Goal: Task Accomplishment & Management: Manage account settings

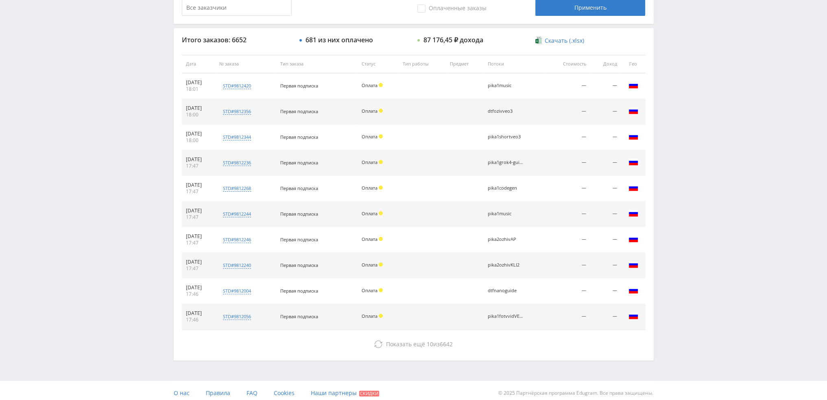
scroll to position [282, 0]
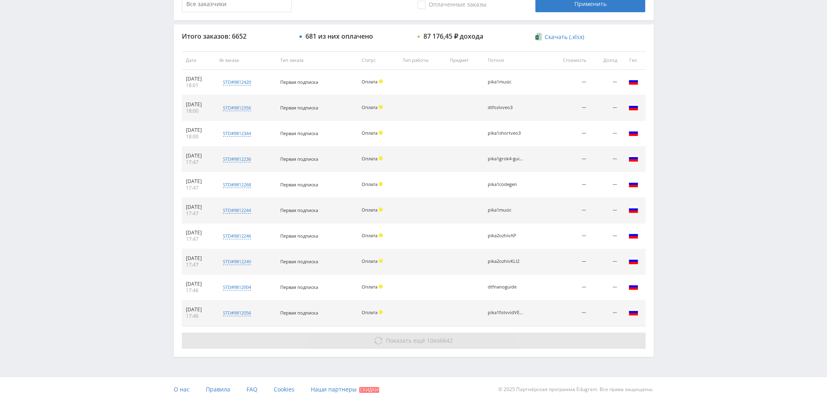
click at [458, 338] on button "Показать ещё 10 из 6642" at bounding box center [414, 340] width 464 height 16
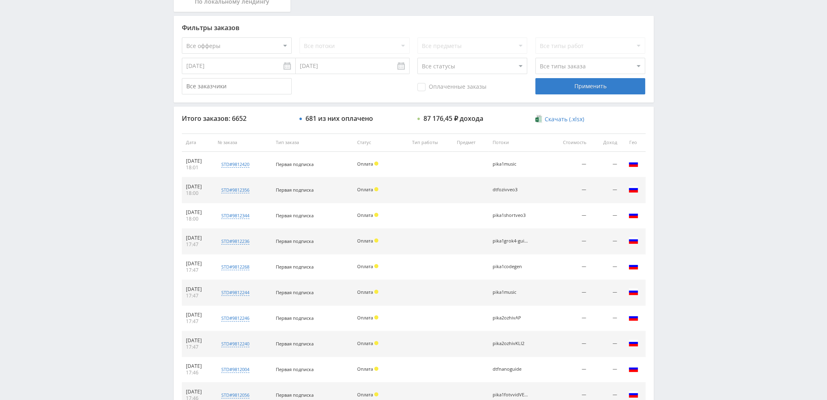
scroll to position [0, 0]
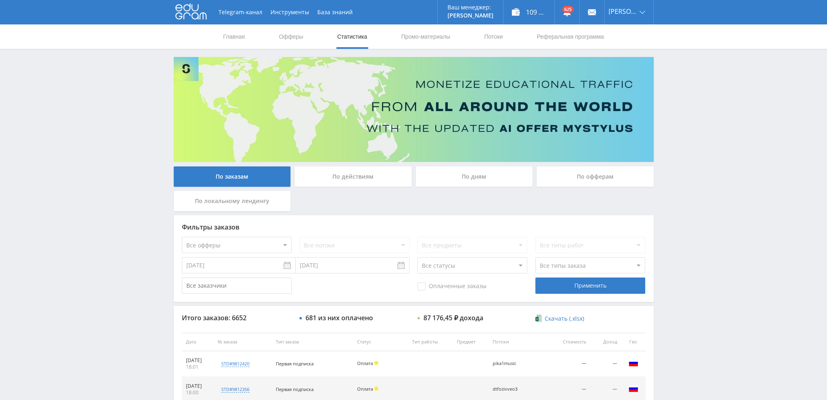
click at [459, 175] on div "По дням" at bounding box center [474, 176] width 117 height 20
click at [0, 0] on input "По дням" at bounding box center [0, 0] width 0 height 0
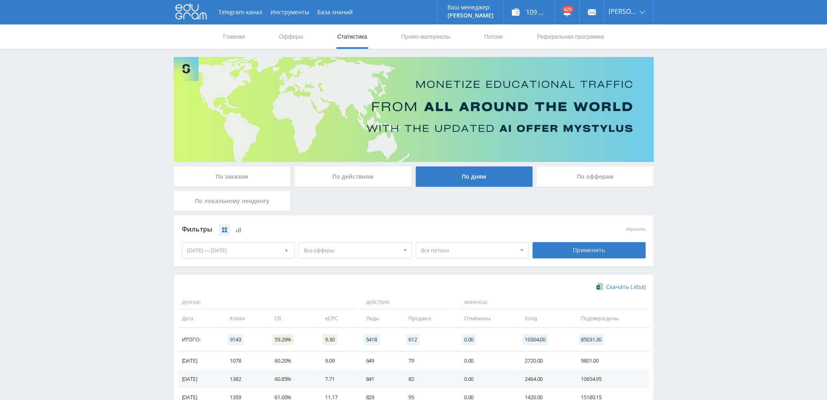
click at [343, 255] on span "Все офферы" at bounding box center [351, 249] width 95 height 15
click at [325, 300] on button "Кэмп" at bounding box center [355, 299] width 112 height 11
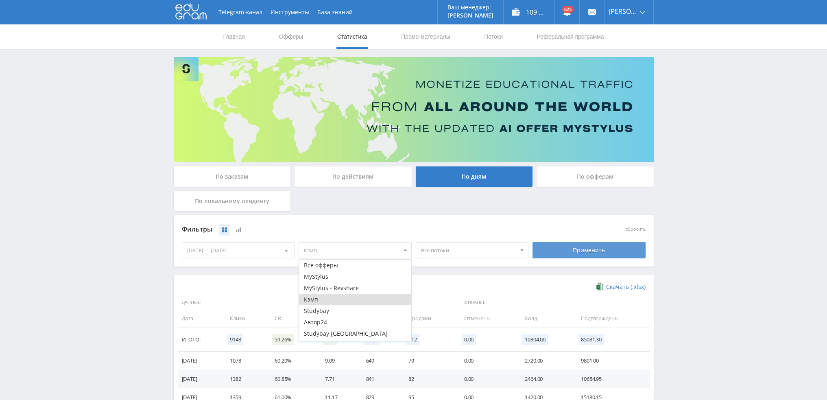
click at [567, 249] on div "Применить" at bounding box center [589, 250] width 113 height 16
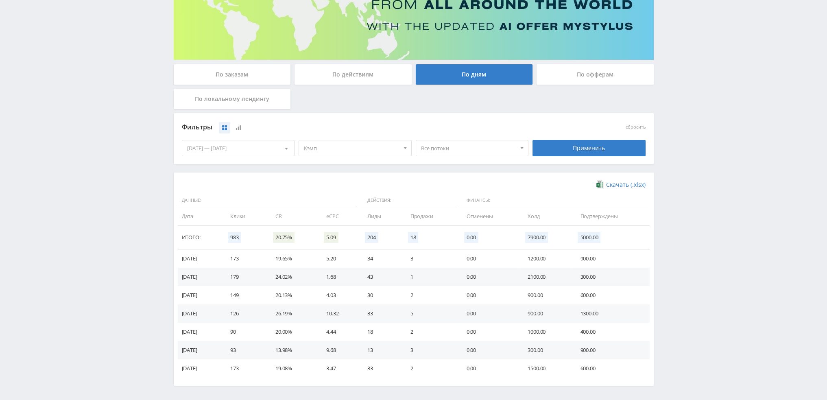
scroll to position [132, 0]
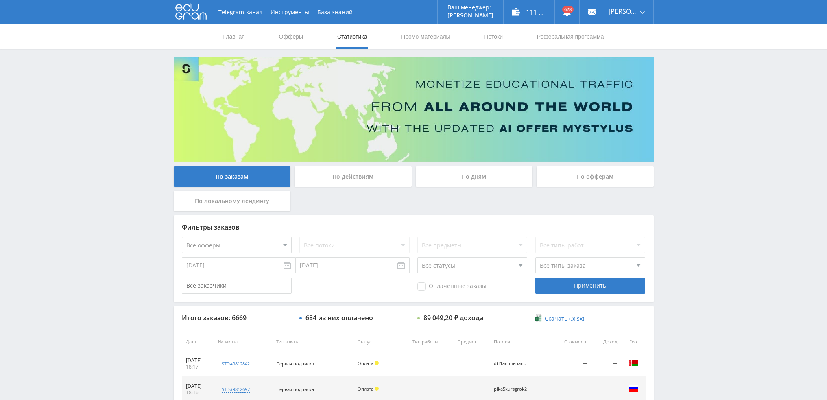
scroll to position [282, 0]
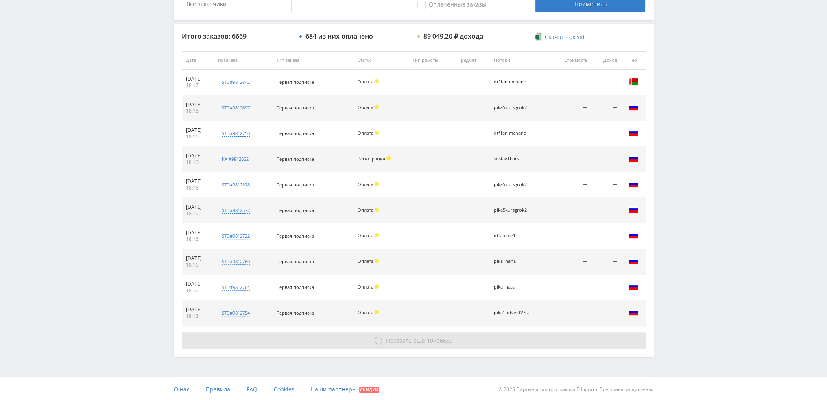
click at [431, 340] on span "10" at bounding box center [430, 340] width 7 height 8
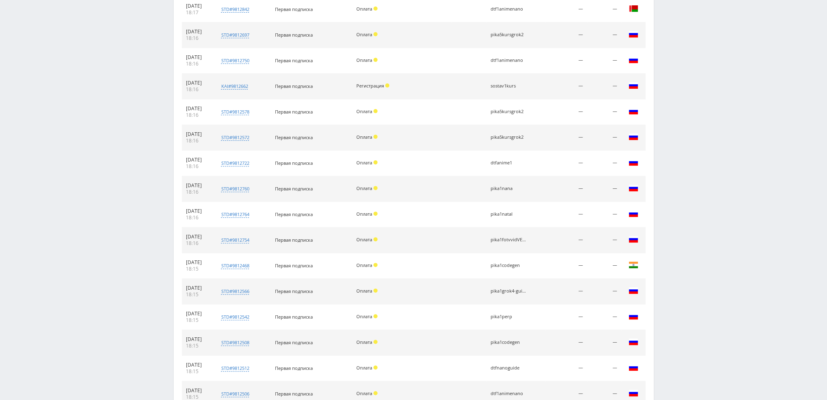
scroll to position [512, 0]
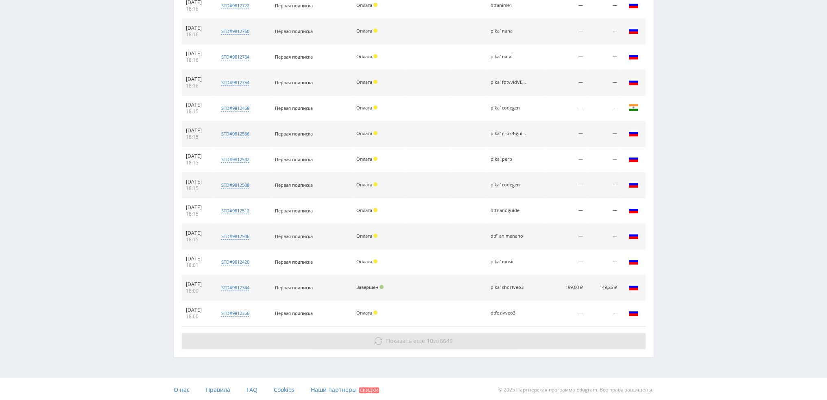
click at [435, 340] on span "Показать ещё 10 из 6649" at bounding box center [419, 341] width 67 height 8
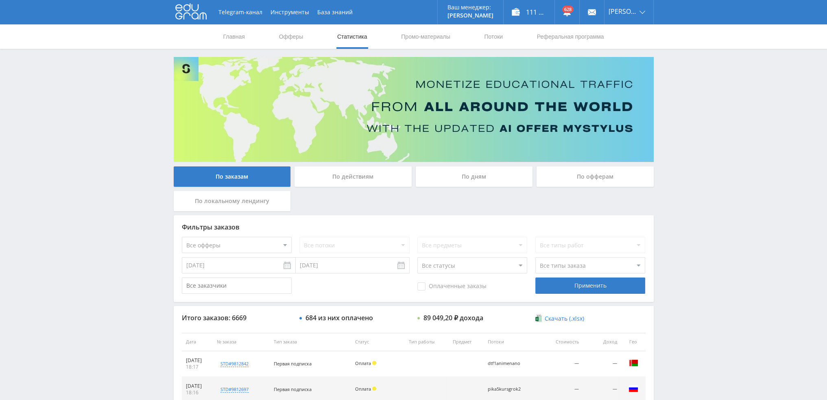
scroll to position [0, 0]
click at [471, 181] on div "По дням" at bounding box center [474, 176] width 117 height 20
click at [0, 0] on input "По дням" at bounding box center [0, 0] width 0 height 0
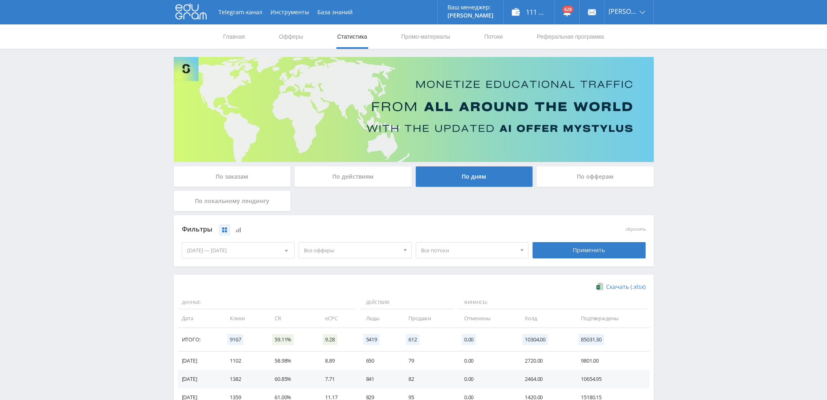
click at [353, 250] on span "Все офферы" at bounding box center [351, 249] width 95 height 15
click at [330, 292] on button "Кэмп" at bounding box center [355, 289] width 112 height 11
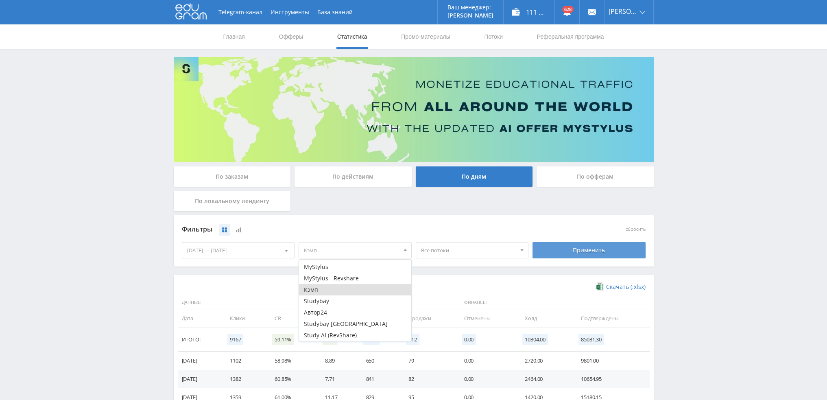
click at [589, 245] on div "Применить" at bounding box center [589, 250] width 113 height 16
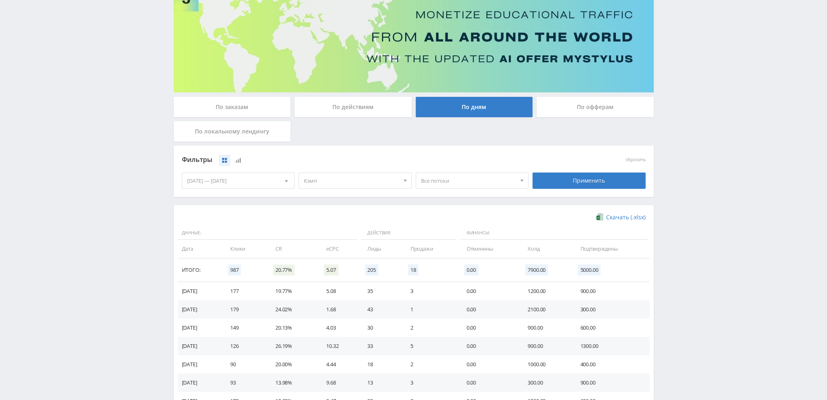
scroll to position [81, 0]
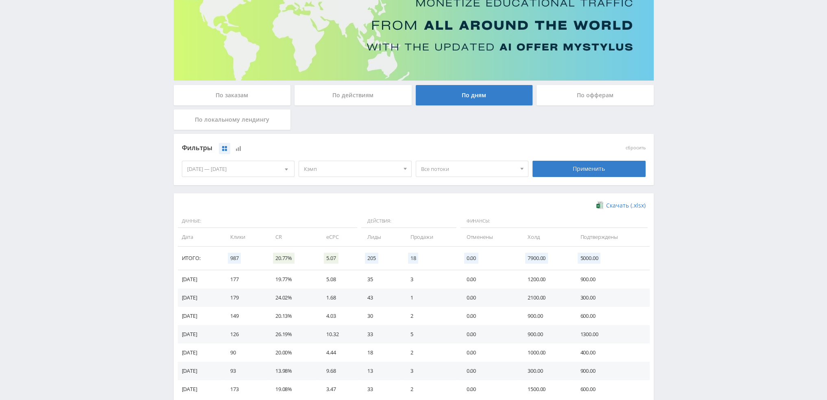
click at [358, 166] on span "Кэмп" at bounding box center [351, 168] width 95 height 15
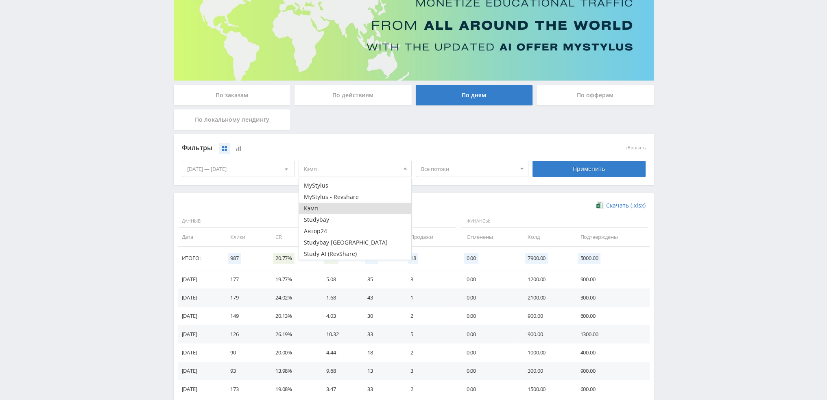
click at [327, 208] on button "Кэмп" at bounding box center [355, 208] width 112 height 11
click at [326, 231] on button "Автор24" at bounding box center [355, 230] width 112 height 11
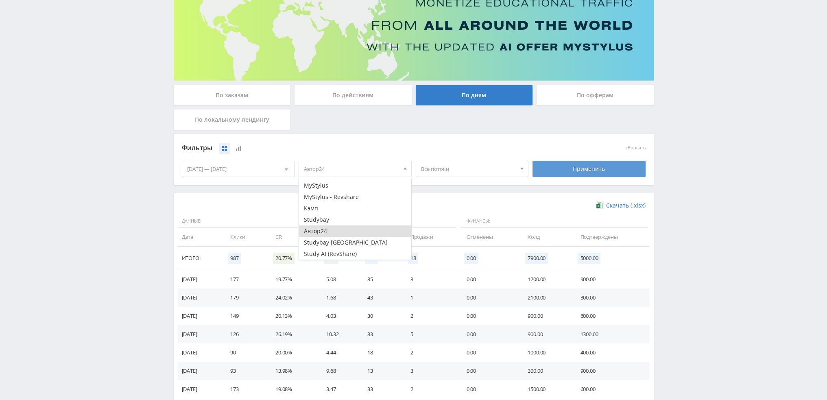
click at [553, 169] on div "Применить" at bounding box center [589, 169] width 113 height 16
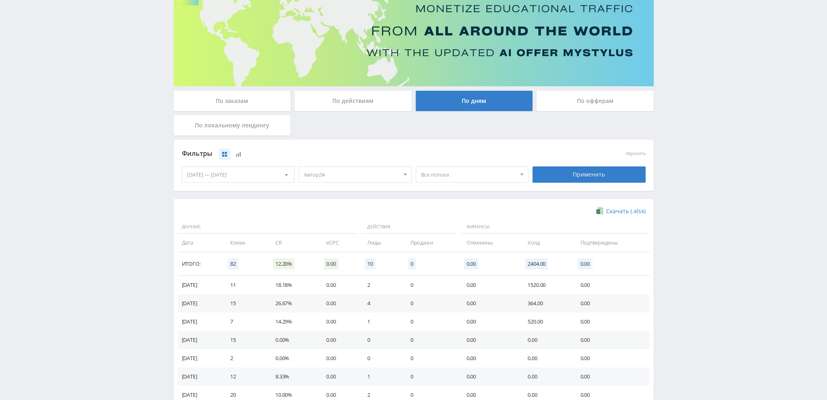
scroll to position [0, 0]
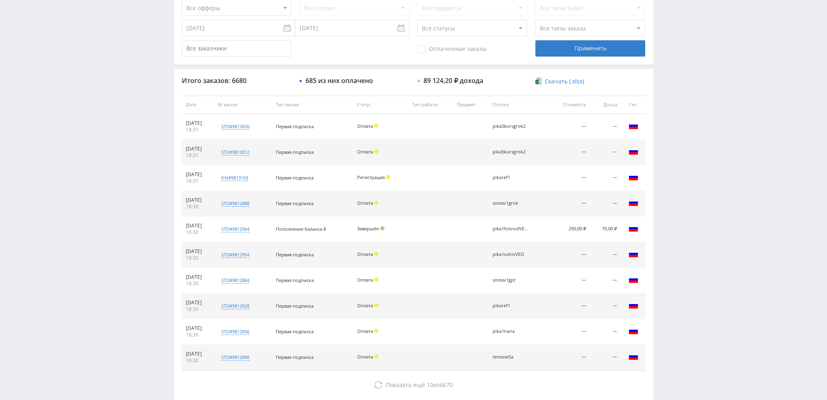
scroll to position [282, 0]
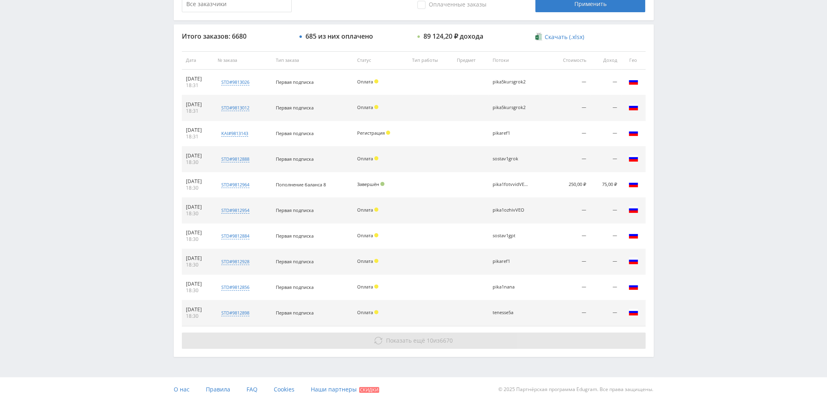
click at [448, 346] on button "Показать ещё 10 из 6670" at bounding box center [414, 340] width 464 height 16
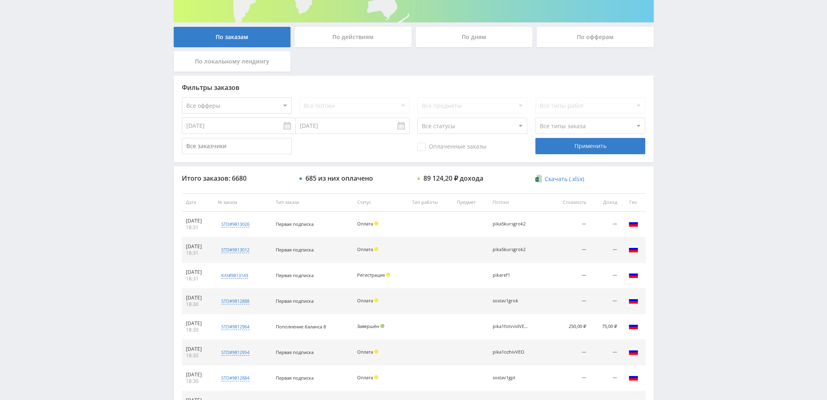
scroll to position [0, 0]
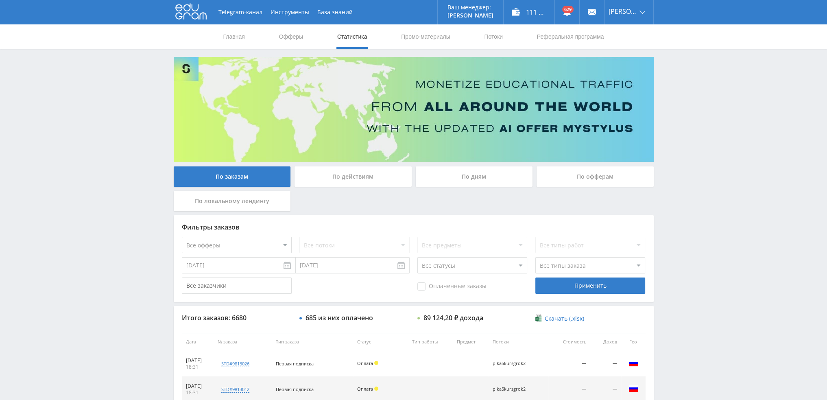
click at [481, 176] on div "По дням" at bounding box center [474, 176] width 117 height 20
click at [0, 0] on input "По дням" at bounding box center [0, 0] width 0 height 0
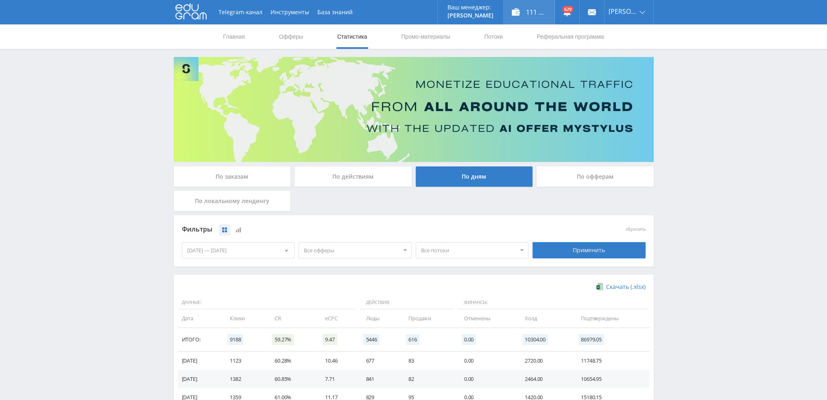
click at [542, 11] on div "111 599,00 ₽" at bounding box center [529, 12] width 51 height 24
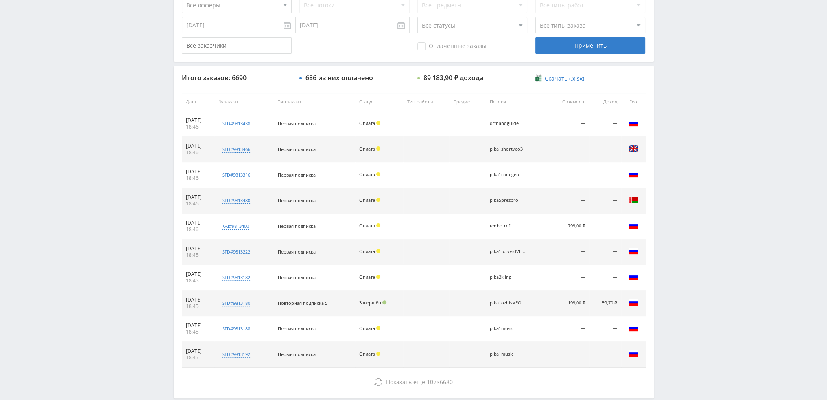
scroll to position [282, 0]
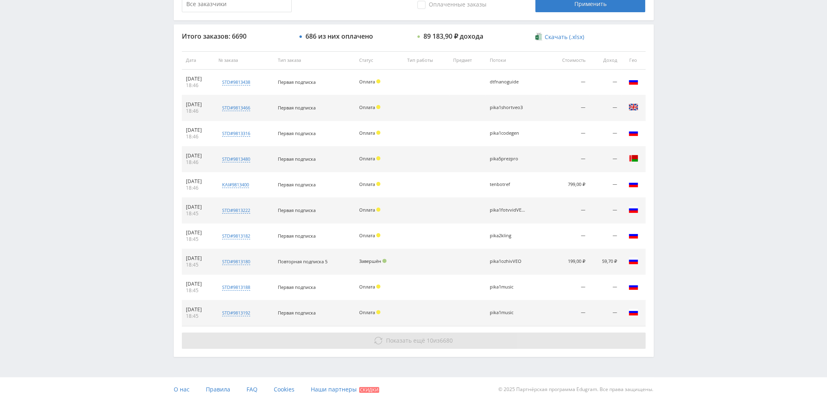
click at [428, 339] on span "10" at bounding box center [430, 340] width 7 height 8
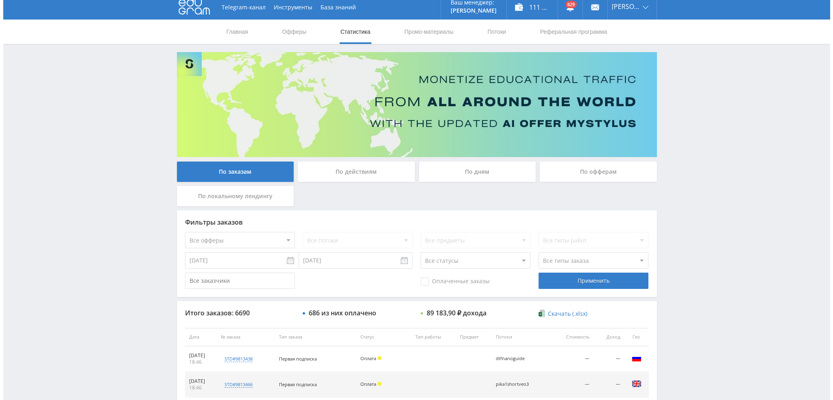
scroll to position [0, 0]
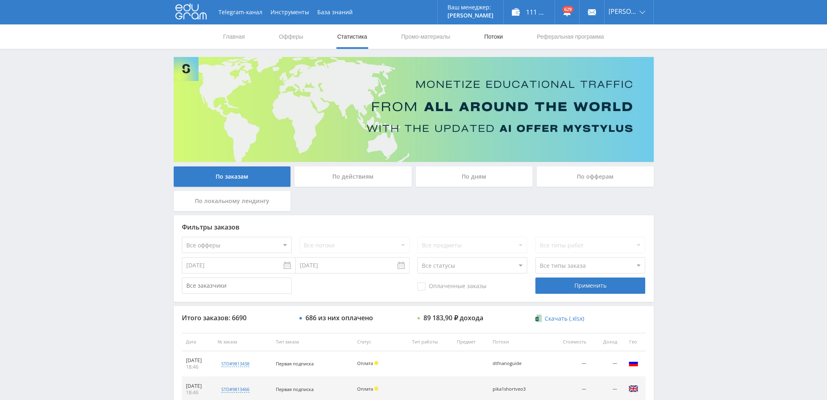
click at [486, 38] on link "Потоки" at bounding box center [493, 36] width 20 height 24
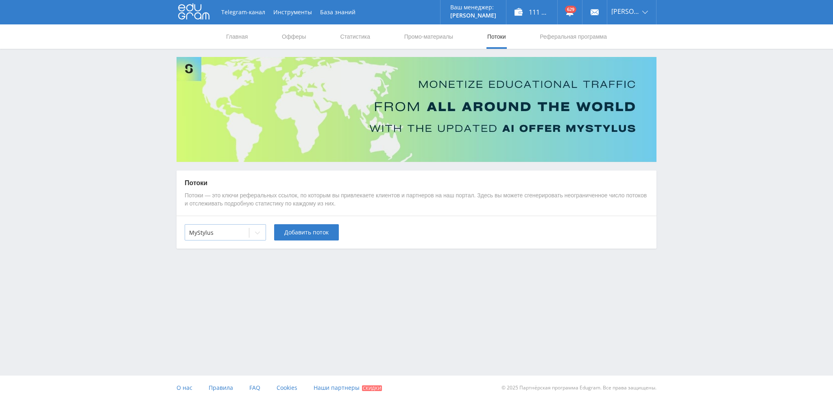
click at [208, 234] on div at bounding box center [217, 233] width 56 height 8
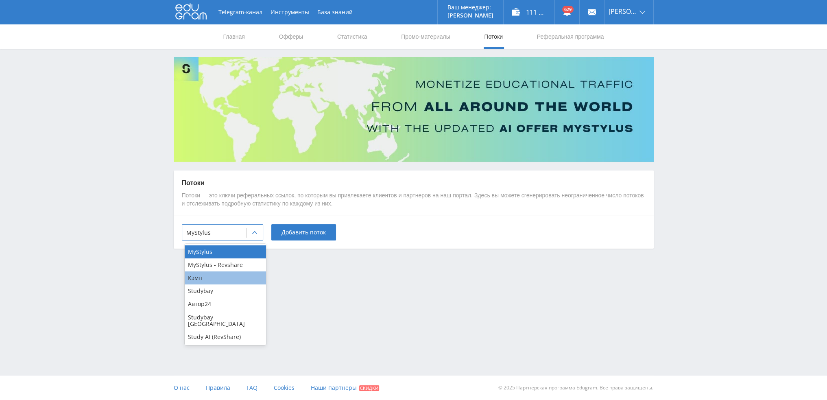
click at [213, 278] on div "Кэмп" at bounding box center [225, 277] width 81 height 13
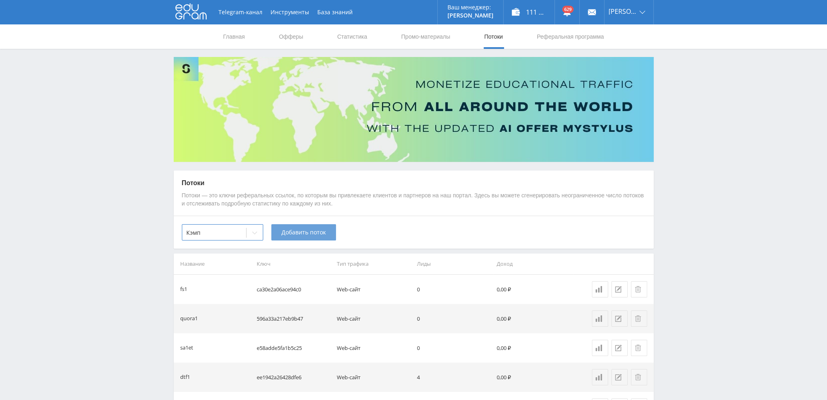
click at [306, 232] on span "Добавить поток" at bounding box center [304, 232] width 44 height 7
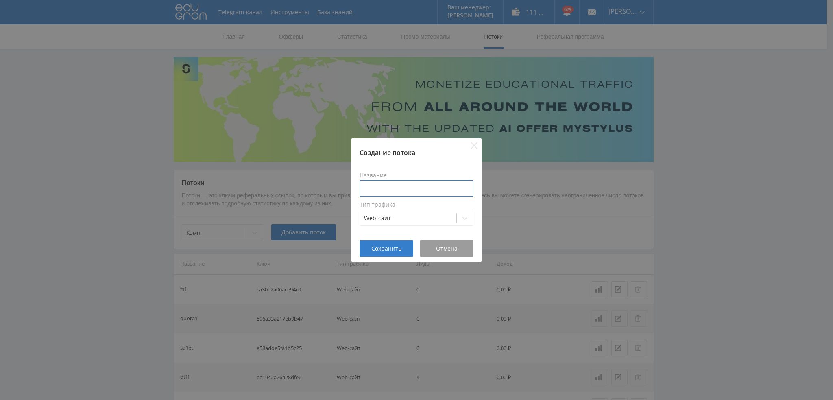
click at [417, 190] on input at bounding box center [417, 188] width 114 height 16
type input "pika1lab"
click at [395, 246] on span "Сохранить" at bounding box center [386, 248] width 30 height 7
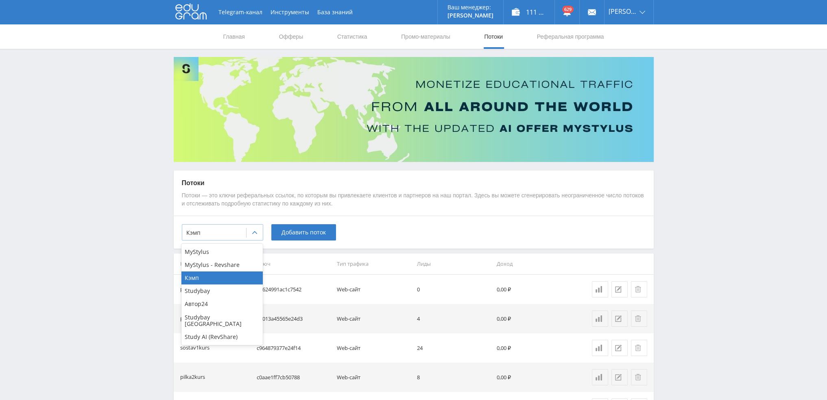
click at [250, 234] on div at bounding box center [255, 233] width 16 height 16
click at [223, 331] on div "Study AI (RevShare)" at bounding box center [221, 336] width 81 height 13
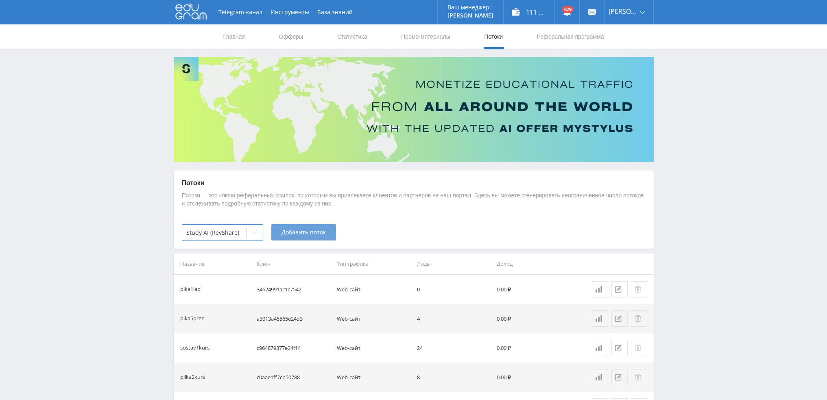
click at [301, 235] on span "Добавить поток" at bounding box center [304, 232] width 44 height 7
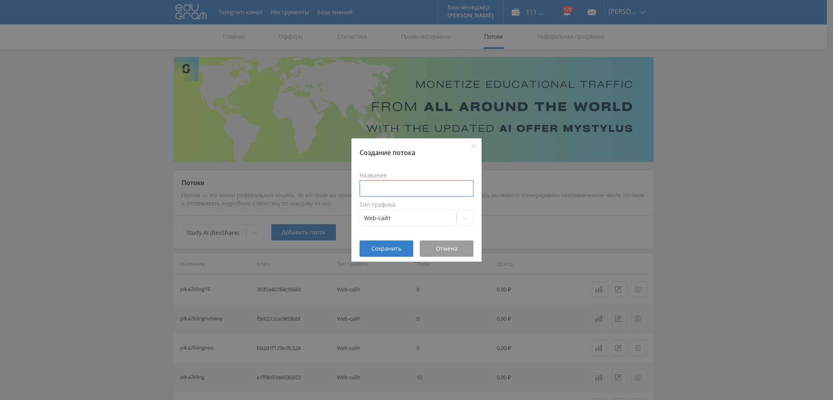
click at [406, 190] on input at bounding box center [417, 188] width 114 height 16
paste input "pika1lab"
type input "pika1labgpt5"
click at [382, 245] on span "Сохранить" at bounding box center [386, 248] width 30 height 7
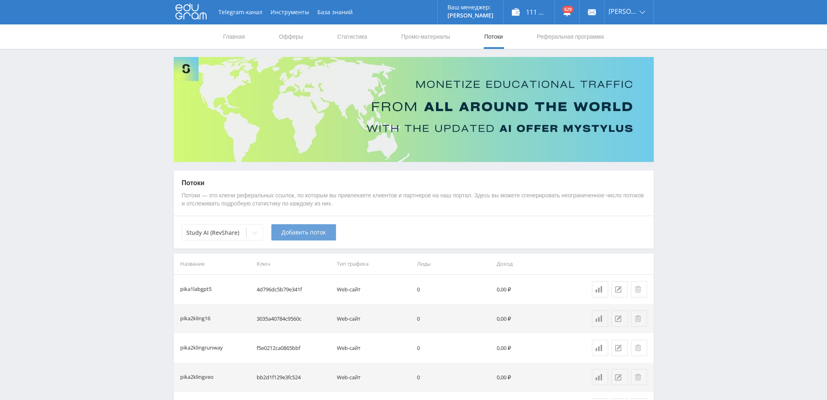
click at [305, 234] on span "Добавить поток" at bounding box center [304, 232] width 44 height 7
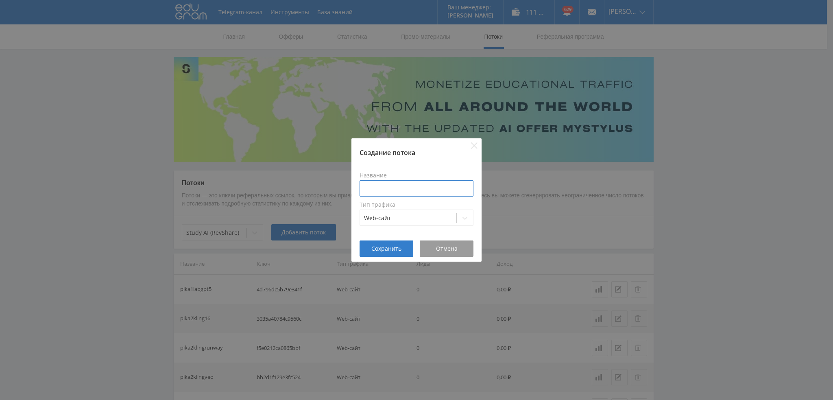
click at [403, 187] on input at bounding box center [417, 188] width 114 height 16
paste input "pika1lab"
type input "pika1labclaude"
click at [384, 249] on span "Сохранить" at bounding box center [386, 248] width 30 height 7
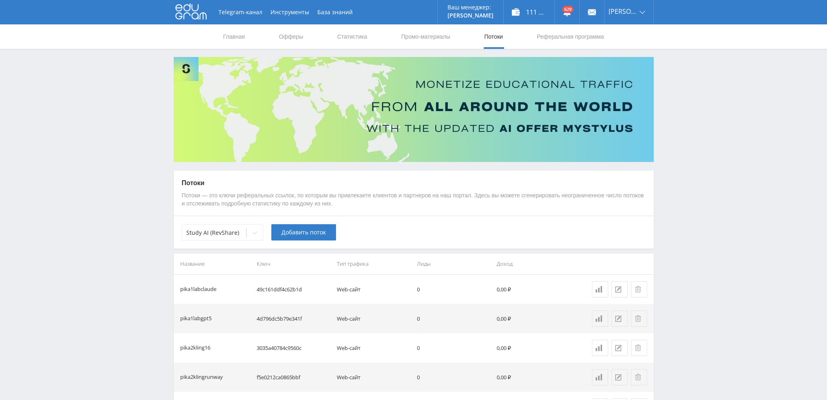
click at [298, 234] on span "Добавить поток" at bounding box center [304, 232] width 44 height 7
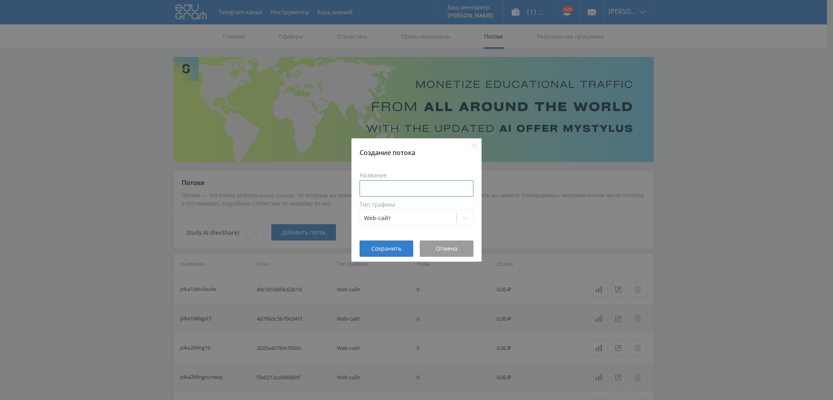
click at [408, 189] on input at bounding box center [417, 188] width 114 height 16
paste input "pika1lab"
type input "pika1labgrok"
click at [382, 250] on span "Сохранить" at bounding box center [386, 248] width 30 height 7
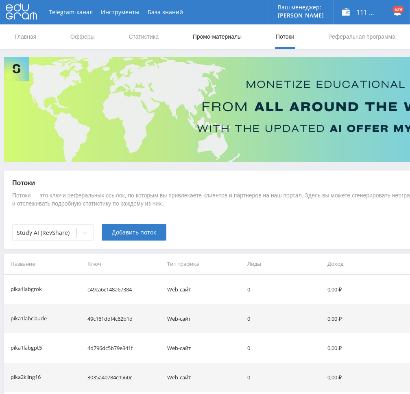
click at [227, 38] on link "Промо-материалы" at bounding box center [217, 36] width 50 height 24
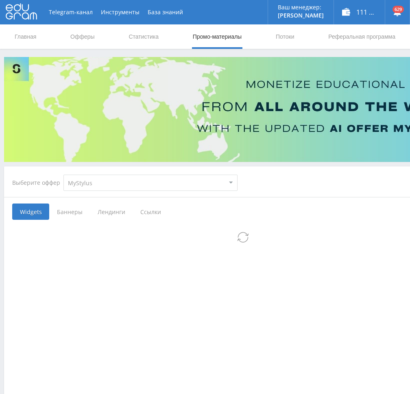
click at [115, 184] on select "MyStylus MyStylus - Revshare Кэмп Studybay Автор24 Studybay Brazil Study AI (Re…" at bounding box center [150, 183] width 174 height 16
select select "340"
click at [63, 175] on select "MyStylus MyStylus - Revshare Кэмп Studybay Автор24 Studybay Brazil Study AI (Re…" at bounding box center [150, 183] width 174 height 16
click at [142, 208] on span "Ссылки" at bounding box center [151, 211] width 36 height 16
click at [0, 0] on input "Ссылки" at bounding box center [0, 0] width 0 height 0
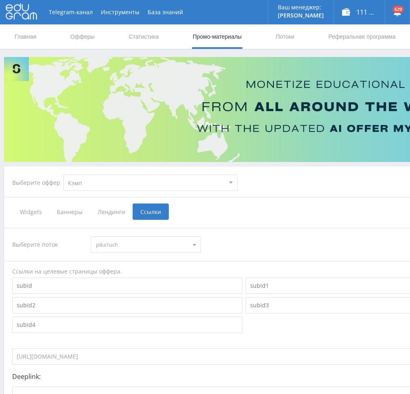
drag, startPoint x: 133, startPoint y: 239, endPoint x: 159, endPoint y: 249, distance: 28.3
click at [134, 240] on span "pika1uch" at bounding box center [142, 244] width 92 height 15
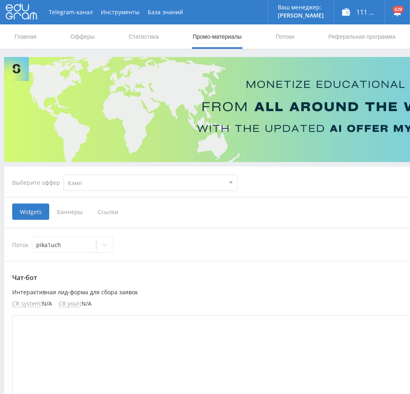
click at [104, 211] on span "Ссылки" at bounding box center [108, 211] width 36 height 16
click at [0, 0] on input "Ссылки" at bounding box center [0, 0] width 0 height 0
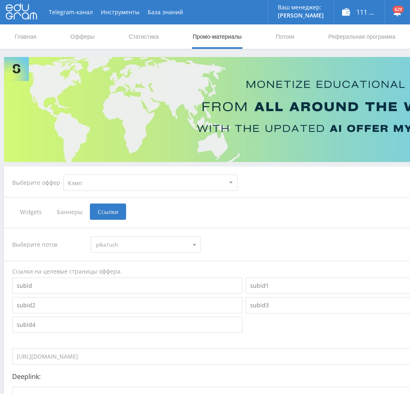
click at [153, 244] on span "pika1uch" at bounding box center [142, 244] width 92 height 15
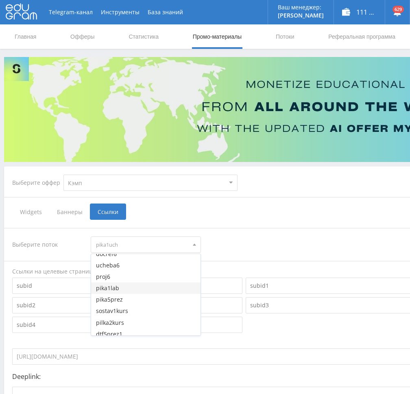
click at [140, 287] on button "pika1lab" at bounding box center [145, 287] width 109 height 11
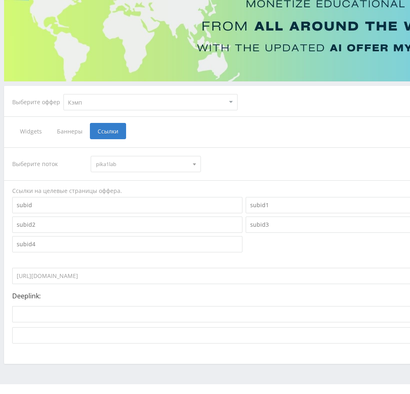
scroll to position [95, 0]
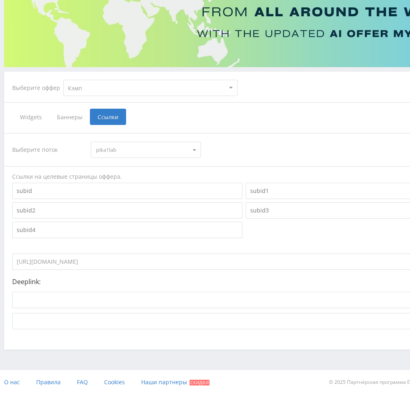
click at [156, 262] on input "https://eduforms.org?rid=34624991ac1c7542" at bounding box center [215, 261] width 407 height 16
click at [116, 85] on select "MyStylus MyStylus - Revshare Кэмп Studybay Автор24 Studybay Brazil Study AI (Re…" at bounding box center [150, 88] width 174 height 16
select select "376"
click at [63, 80] on select "MyStylus MyStylus - Revshare Кэмп Studybay Автор24 Studybay Brazil Study AI (Re…" at bounding box center [150, 88] width 174 height 16
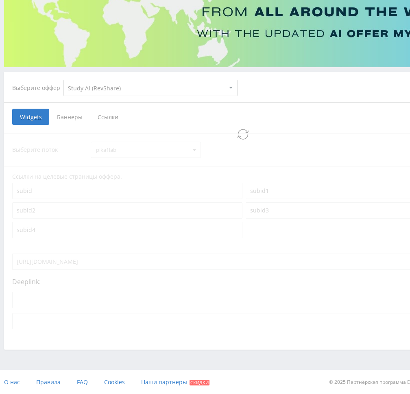
select select "376"
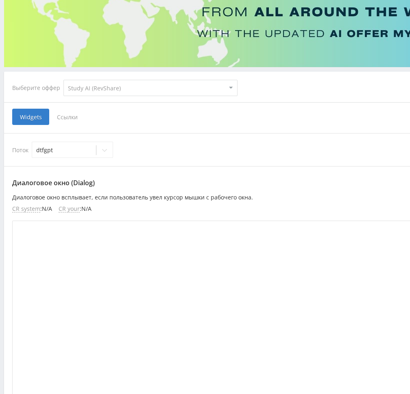
scroll to position [6, 0]
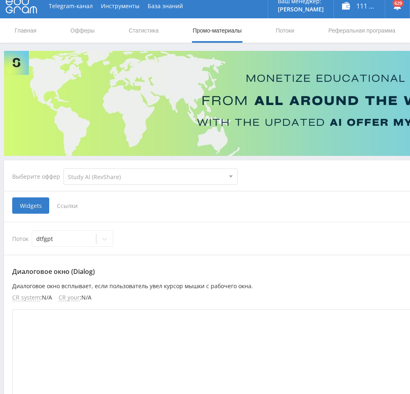
click at [74, 203] on span "Ссылки" at bounding box center [67, 205] width 36 height 16
click at [0, 0] on input "Ссылки" at bounding box center [0, 0] width 0 height 0
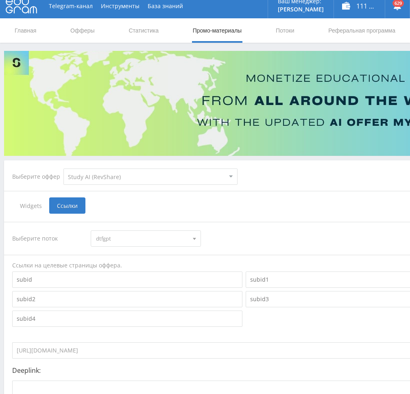
click at [147, 178] on select "MyStylus MyStylus - Revshare Кэмп Studybay Автор24 Studybay Brazil Study AI (Re…" at bounding box center [150, 176] width 174 height 16
click at [299, 192] on div "Выберите оффер MyStylus MyStylus - Revshare Кэмп Studybay Автор24 Studybay Braz…" at bounding box center [244, 299] width 480 height 278
click at [118, 242] on span "dtfgpt" at bounding box center [142, 238] width 92 height 15
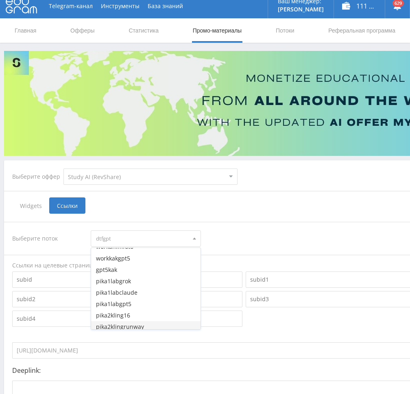
scroll to position [1406, 0]
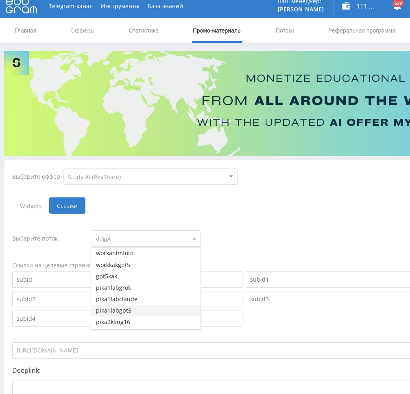
click at [137, 311] on button "pika1labgpt5" at bounding box center [145, 310] width 109 height 11
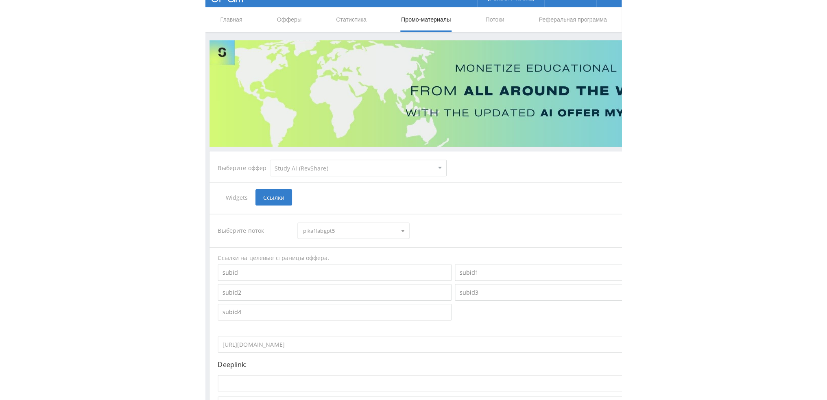
scroll to position [87, 0]
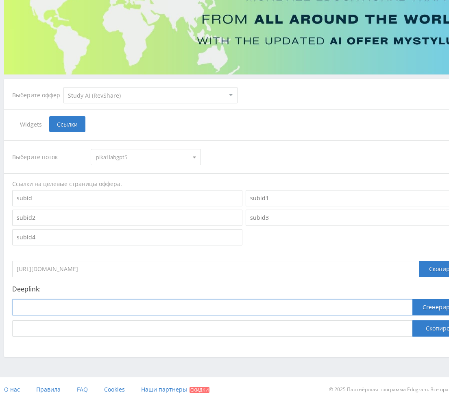
click at [196, 304] on input at bounding box center [212, 307] width 400 height 16
paste input "https://study24.ai/chat/chat_gpt5"
type input "https://study24.ai/chat/chat_gpt5"
click at [430, 307] on button "Сгенерировать" at bounding box center [444, 307] width 63 height 16
click at [429, 327] on button "Скопировать" at bounding box center [444, 328] width 63 height 16
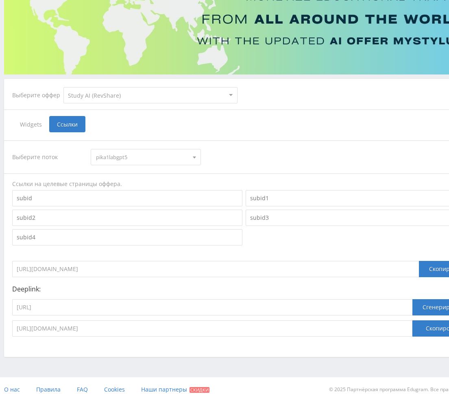
click at [125, 158] on span "pika1labgpt5" at bounding box center [142, 156] width 92 height 15
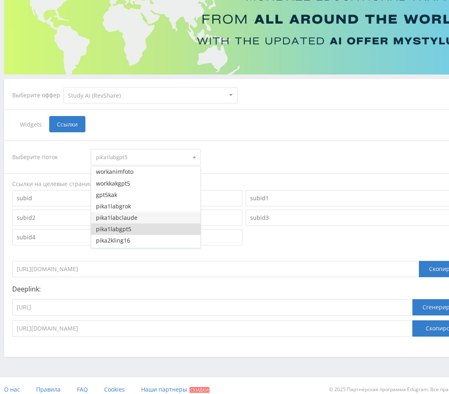
click at [132, 218] on button "pika1labclaude" at bounding box center [145, 217] width 109 height 11
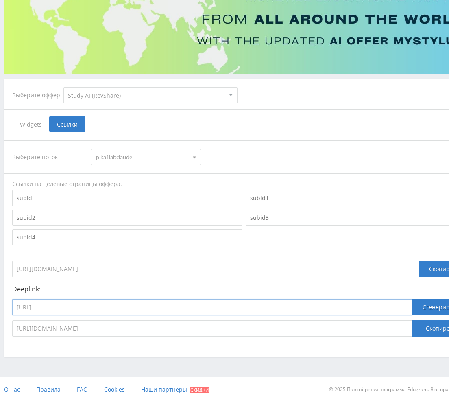
click at [159, 306] on input "https://study24.ai/chat/chat_gpt5" at bounding box center [212, 307] width 400 height 16
paste input "laude_opus41"
type input "https://study24.ai/chat/claude_opus41"
click at [430, 311] on button "Сгенерировать" at bounding box center [444, 307] width 63 height 16
click at [430, 323] on button "Скопировать" at bounding box center [444, 328] width 63 height 16
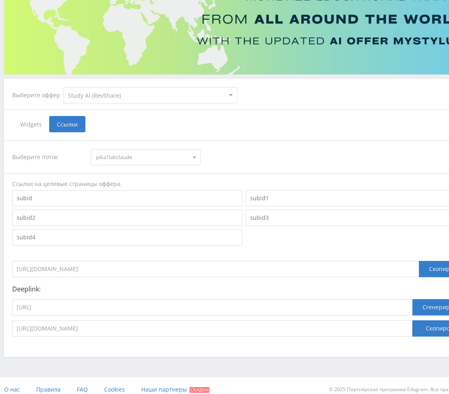
click at [122, 156] on span "pika1labclaude" at bounding box center [142, 156] width 92 height 15
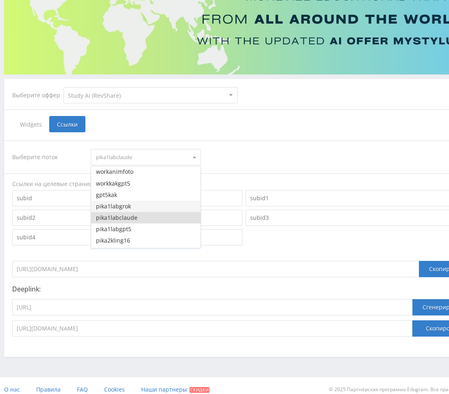
click at [122, 206] on button "pika1labgrok" at bounding box center [145, 206] width 109 height 11
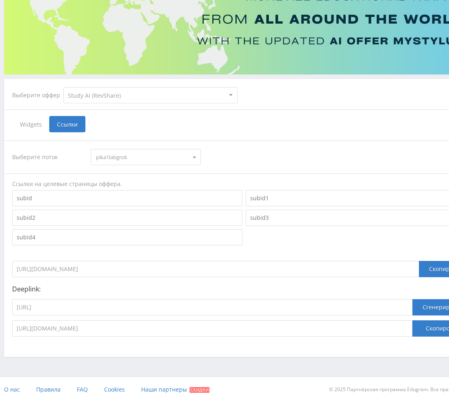
click at [151, 315] on div "https://study24.ai/chat/claude_opus41" at bounding box center [212, 309] width 400 height 21
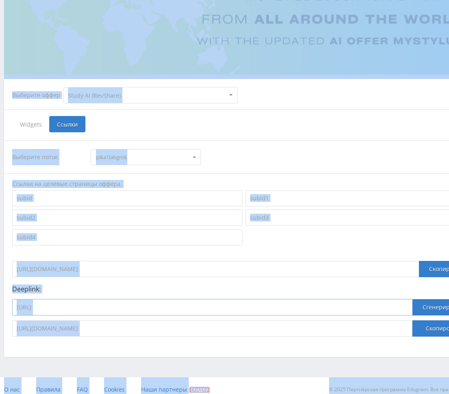
click at [217, 314] on input "https://study24.ai/chat/claude_opus41" at bounding box center [212, 307] width 400 height 16
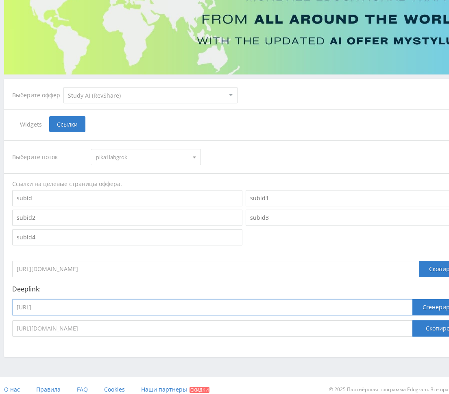
paste input "grok4"
type input "https://study24.ai/chat/grok4"
click at [428, 309] on button "Сгенерировать" at bounding box center [444, 307] width 63 height 16
click at [432, 325] on button "Скопировать" at bounding box center [444, 328] width 63 height 16
click at [45, 374] on div "Telegram-канал Инструменты База знаний Ваш менеджер: Valeria Valeria Online @va…" at bounding box center [224, 157] width 449 height 489
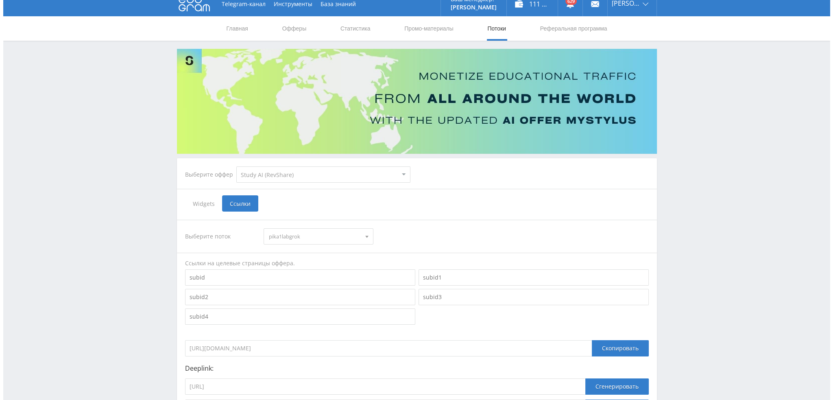
scroll to position [0, 0]
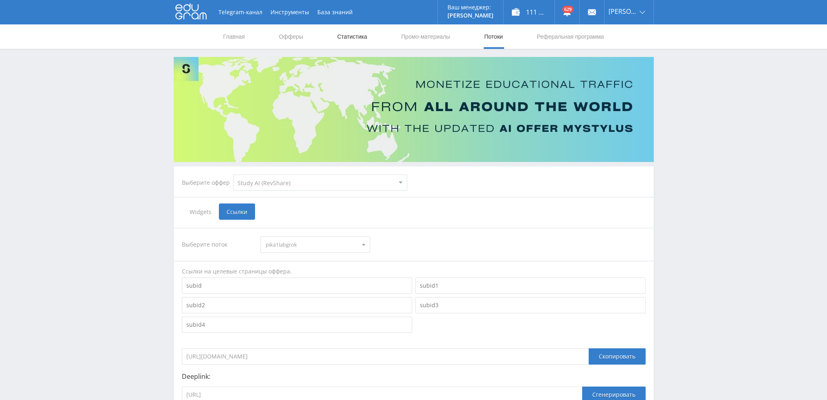
click at [349, 29] on link "Статистика" at bounding box center [352, 36] width 32 height 24
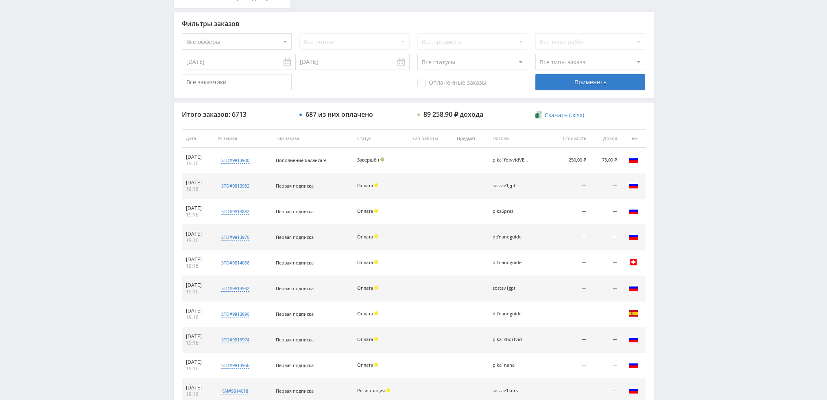
scroll to position [282, 0]
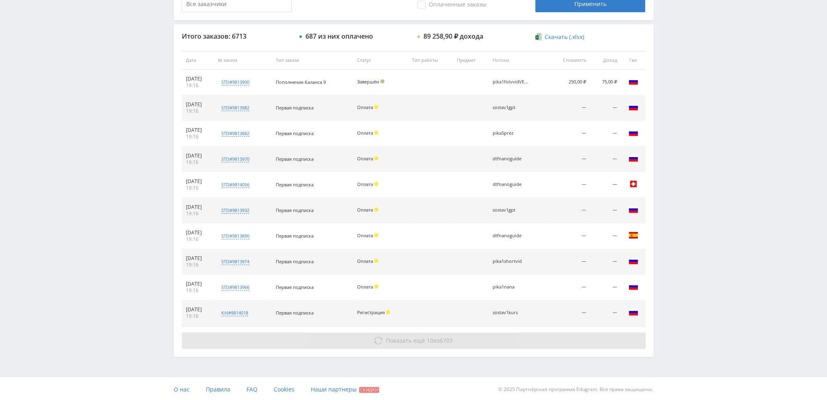
click at [396, 339] on span "Показать ещё" at bounding box center [405, 340] width 39 height 8
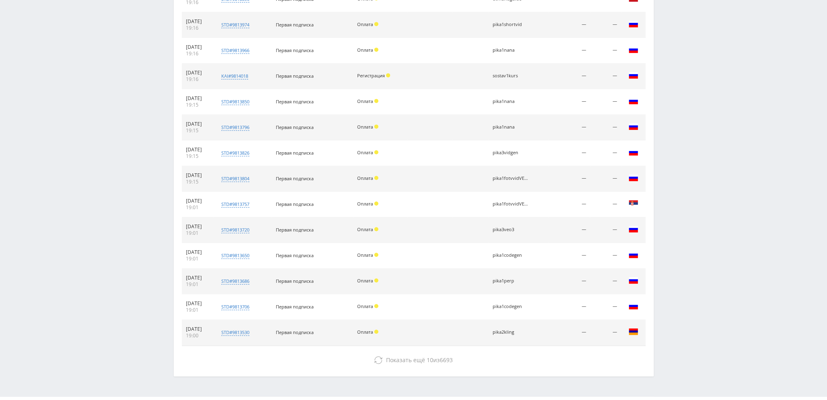
scroll to position [537, 0]
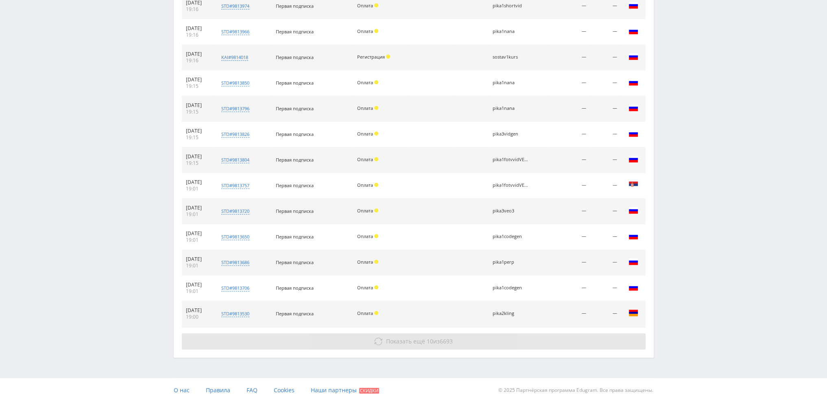
click at [464, 336] on button "Показать ещё 10 из 6693" at bounding box center [414, 341] width 464 height 16
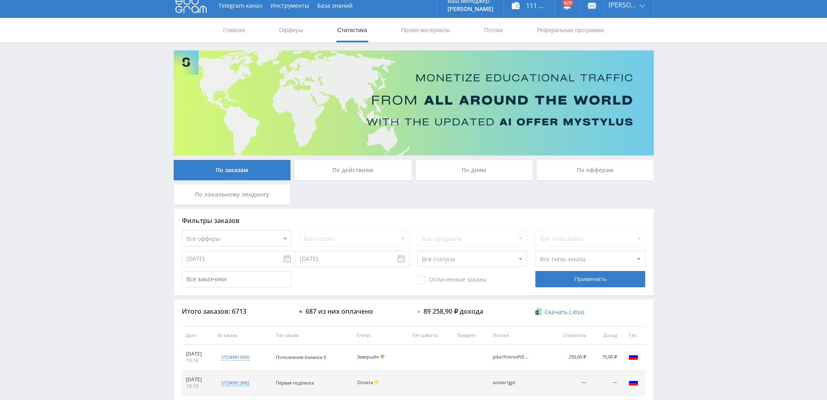
scroll to position [0, 0]
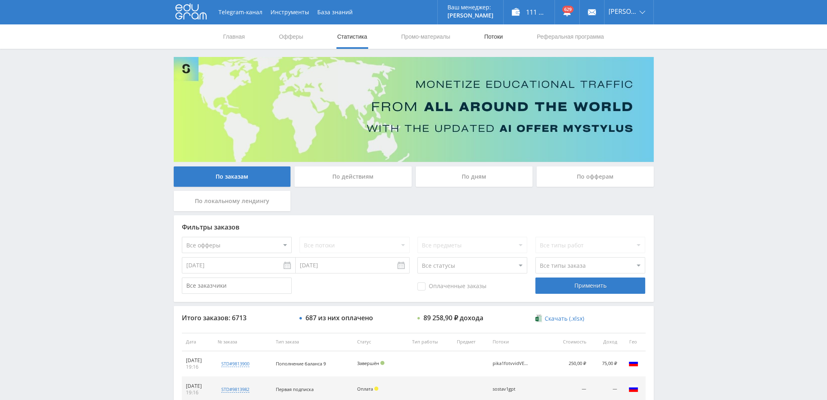
click at [488, 35] on link "Потоки" at bounding box center [493, 36] width 20 height 24
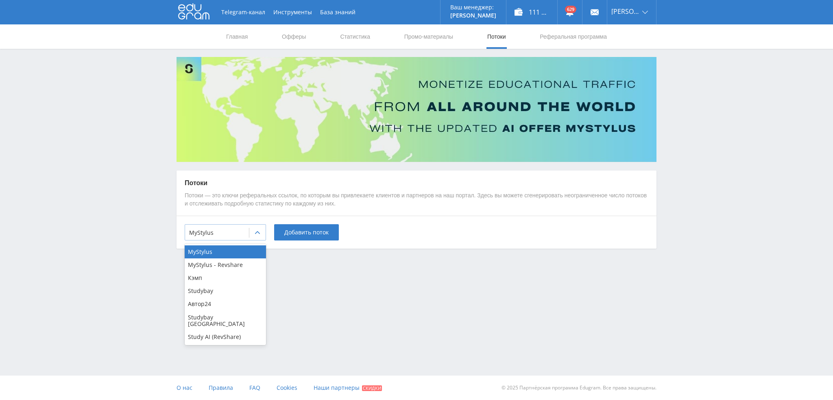
click at [215, 237] on div "MyStylus" at bounding box center [217, 232] width 64 height 11
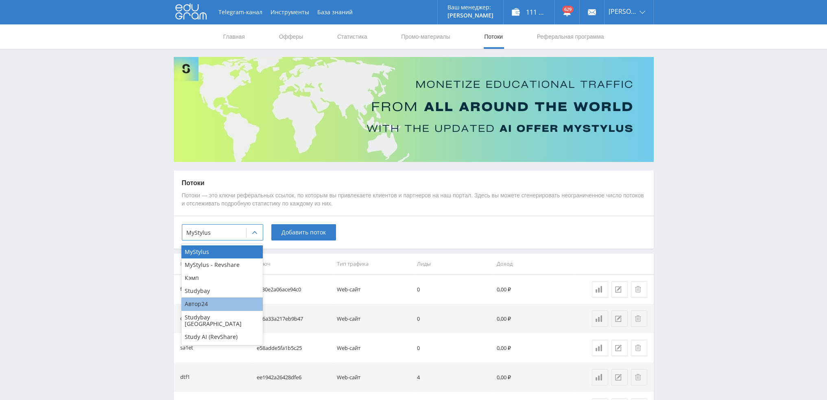
click at [206, 304] on div "Автор24" at bounding box center [221, 303] width 81 height 13
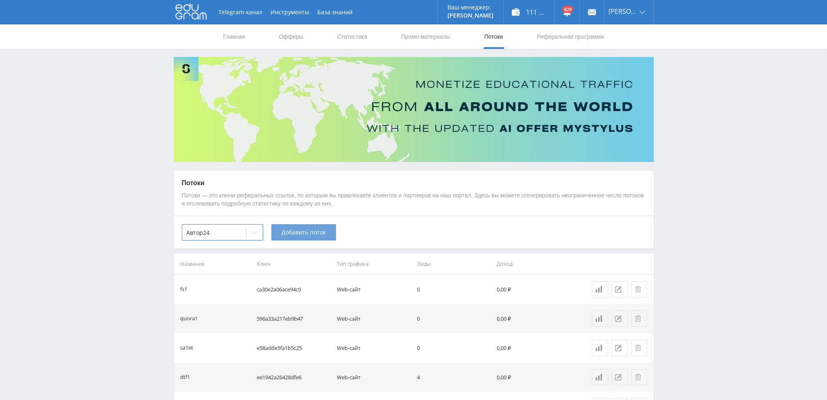
click at [306, 233] on span "Добавить поток" at bounding box center [304, 232] width 44 height 7
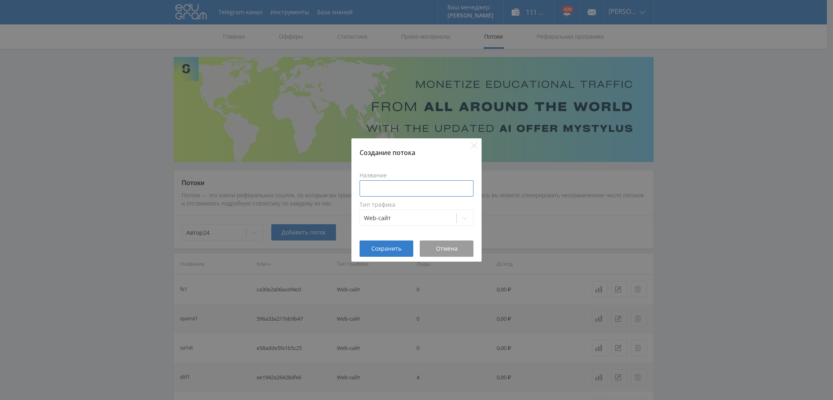
click at [394, 188] on input at bounding box center [417, 188] width 114 height 16
type input "pika2lab"
click at [379, 249] on span "Сохранить" at bounding box center [386, 248] width 30 height 7
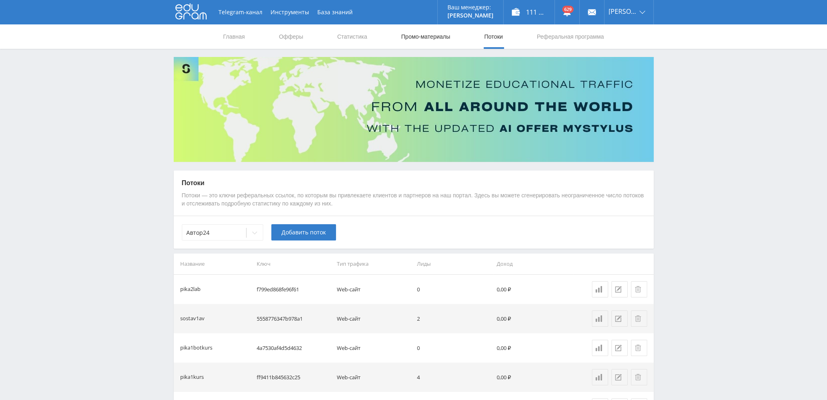
click at [420, 42] on link "Промо-материалы" at bounding box center [425, 36] width 50 height 24
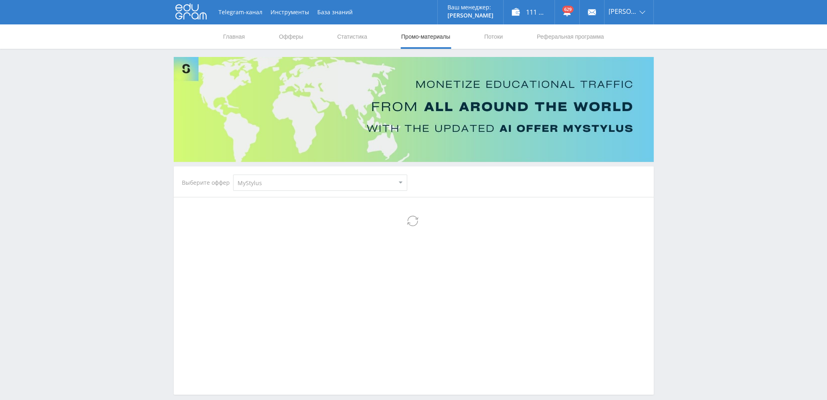
click at [262, 187] on select "MyStylus MyStylus - Revshare Кэмп Studybay Автор24 Studybay Brazil Study AI (Re…" at bounding box center [320, 183] width 174 height 16
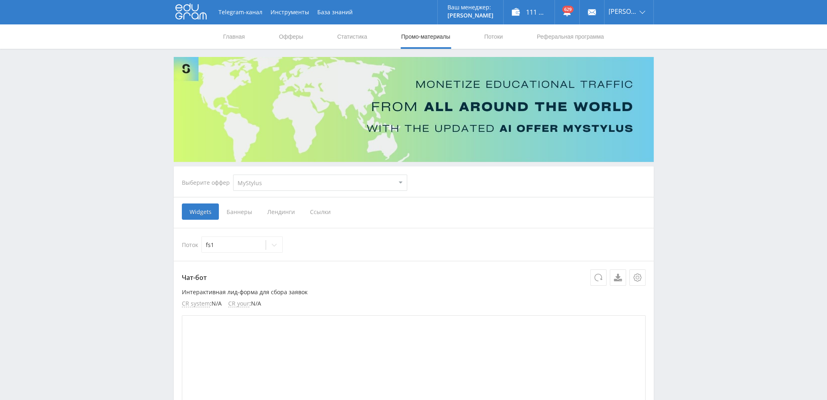
click at [254, 183] on select "MyStylus MyStylus - Revshare Кэмп Studybay Автор24 Studybay Brazil Study AI (Re…" at bounding box center [320, 183] width 174 height 16
select select "1"
click at [233, 175] on select "MyStylus MyStylus - Revshare Кэмп Studybay Автор24 Studybay Brazil Study AI (Re…" at bounding box center [320, 183] width 174 height 16
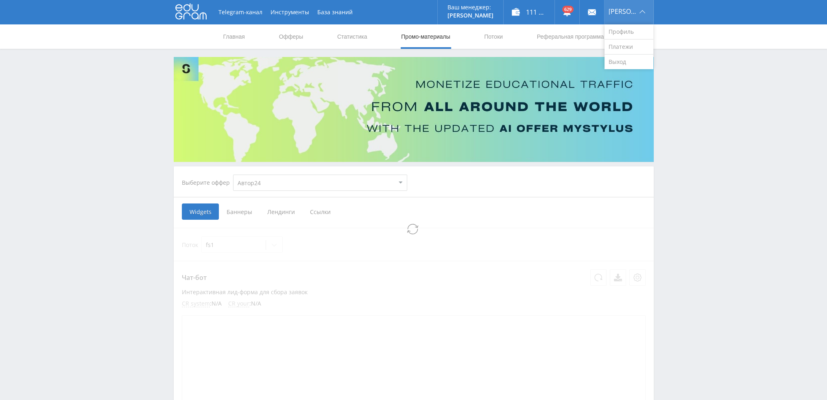
select select "1"
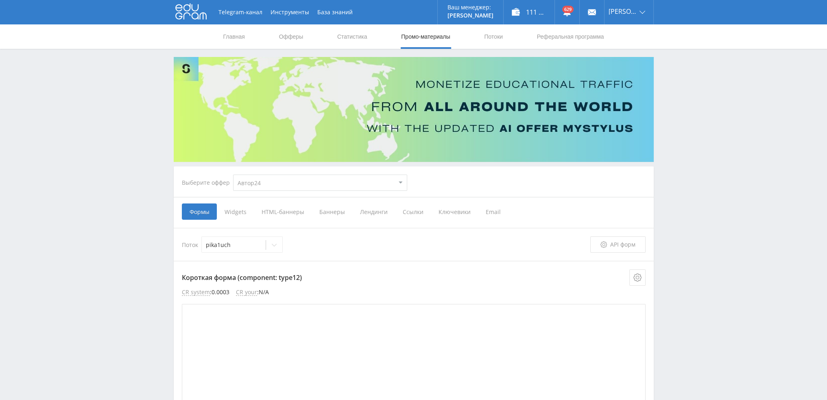
click at [409, 214] on span "Ссылки" at bounding box center [413, 211] width 36 height 16
click at [0, 0] on input "Ссылки" at bounding box center [0, 0] width 0 height 0
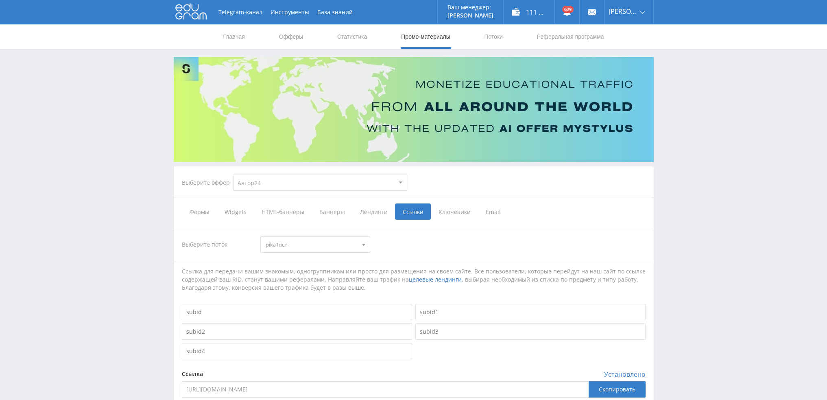
click at [322, 242] on span "pika1uch" at bounding box center [312, 244] width 92 height 15
click at [299, 288] on button "pika2lab" at bounding box center [315, 288] width 109 height 11
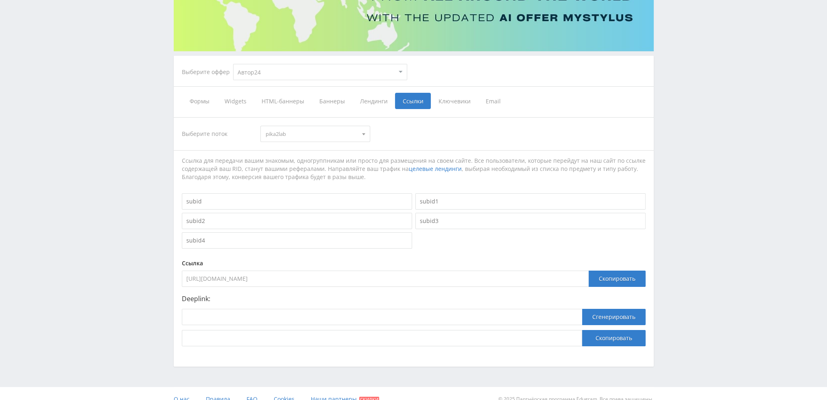
scroll to position [122, 0]
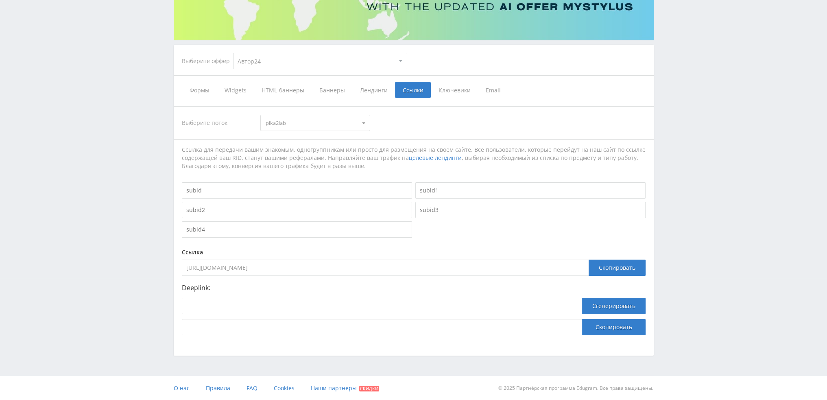
drag, startPoint x: 356, startPoint y: 263, endPoint x: 80, endPoint y: 270, distance: 276.8
click at [80, 270] on div "Telegram-канал Инструменты База знаний Ваш менеджер: Valeria Valeria Online @va…" at bounding box center [413, 139] width 827 height 522
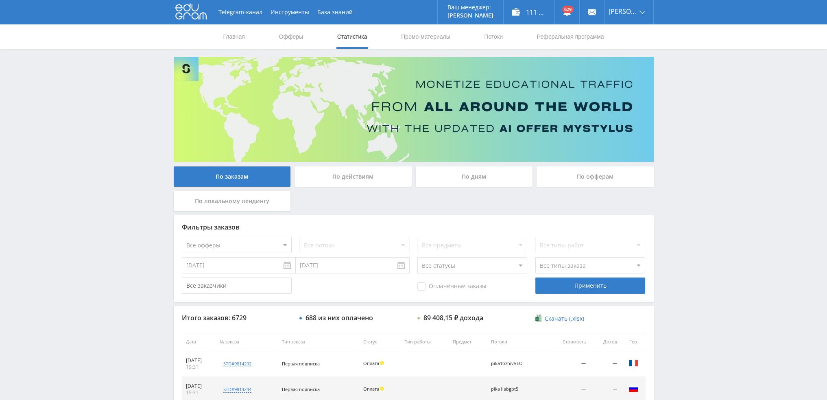
click at [475, 177] on div "По дням" at bounding box center [474, 176] width 117 height 20
click at [0, 0] on input "По дням" at bounding box center [0, 0] width 0 height 0
